Goal: Task Accomplishment & Management: Manage account settings

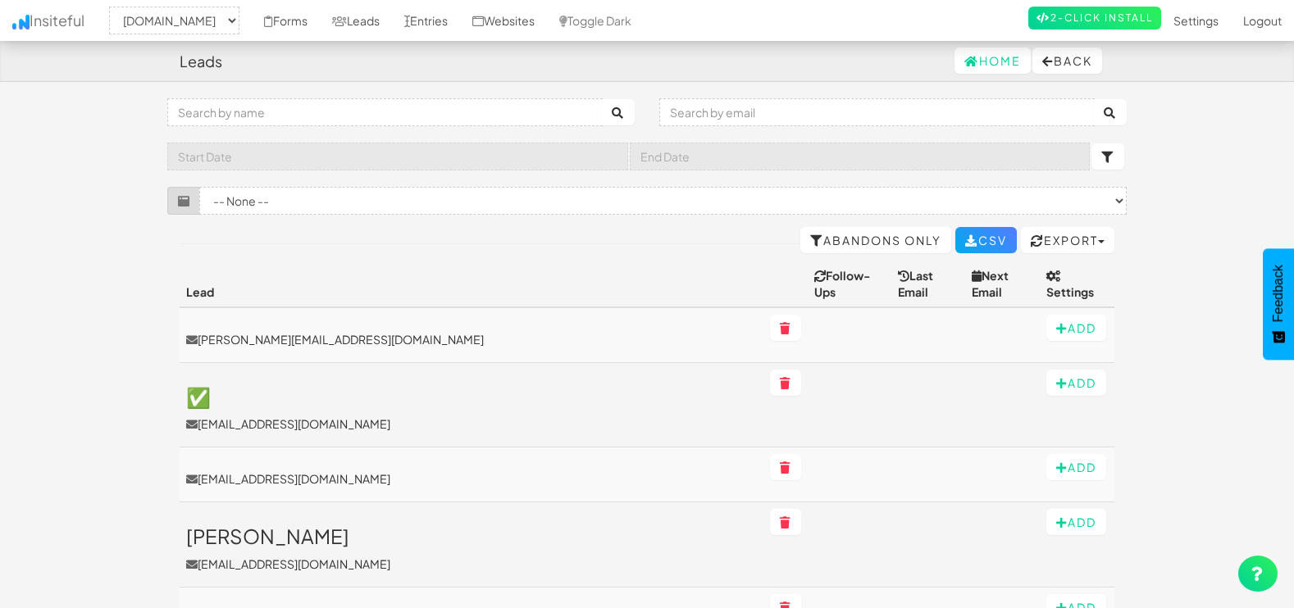
select select "1505"
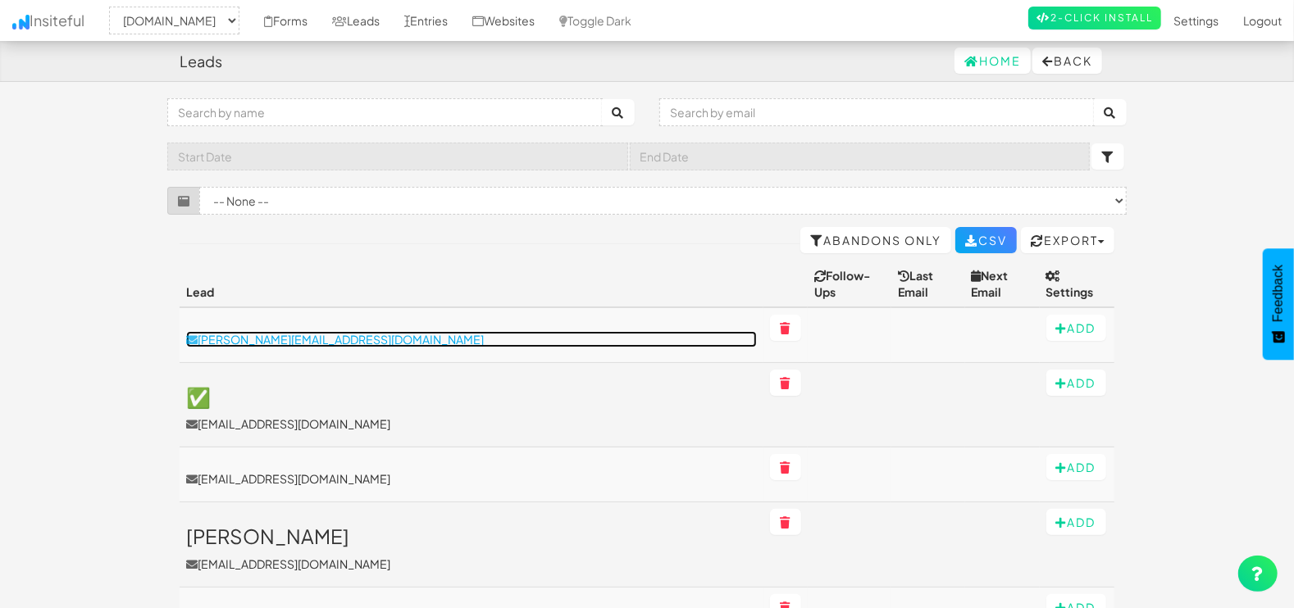
click at [278, 331] on p "[PERSON_NAME][EMAIL_ADDRESS][DOMAIN_NAME]" at bounding box center [471, 339] width 571 height 16
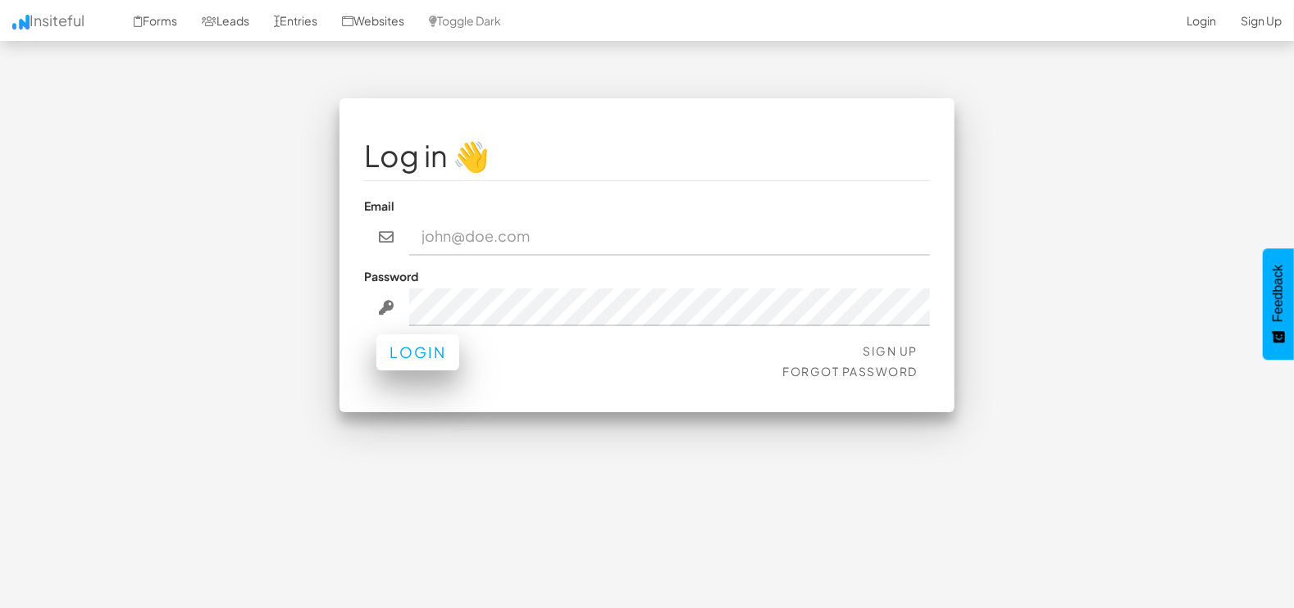
type input "marketing@mapsted.com"
click at [419, 341] on button "Login" at bounding box center [417, 353] width 83 height 36
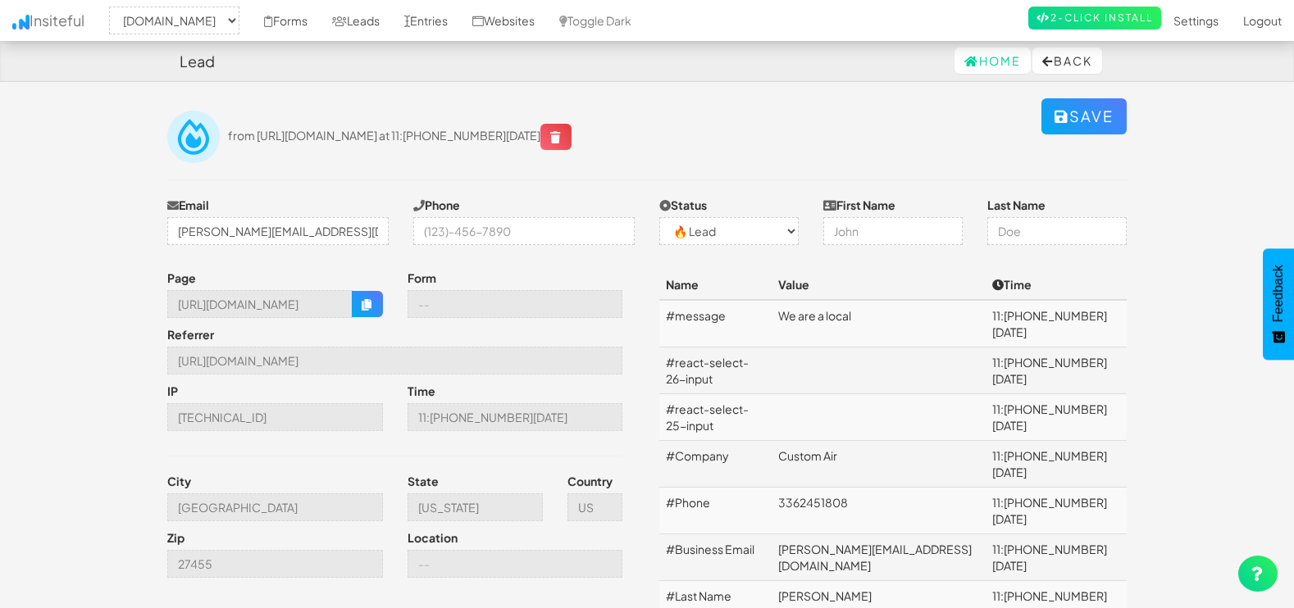
select select "1505"
select select "0"
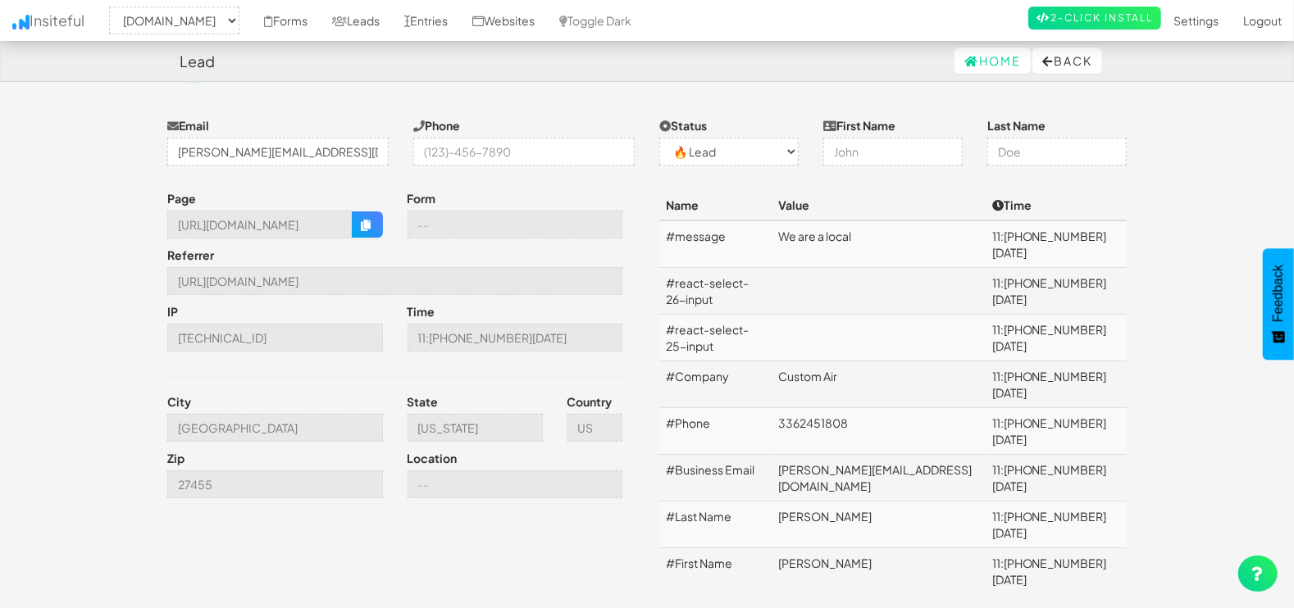
scroll to position [82, 0]
